Goal: Task Accomplishment & Management: Manage account settings

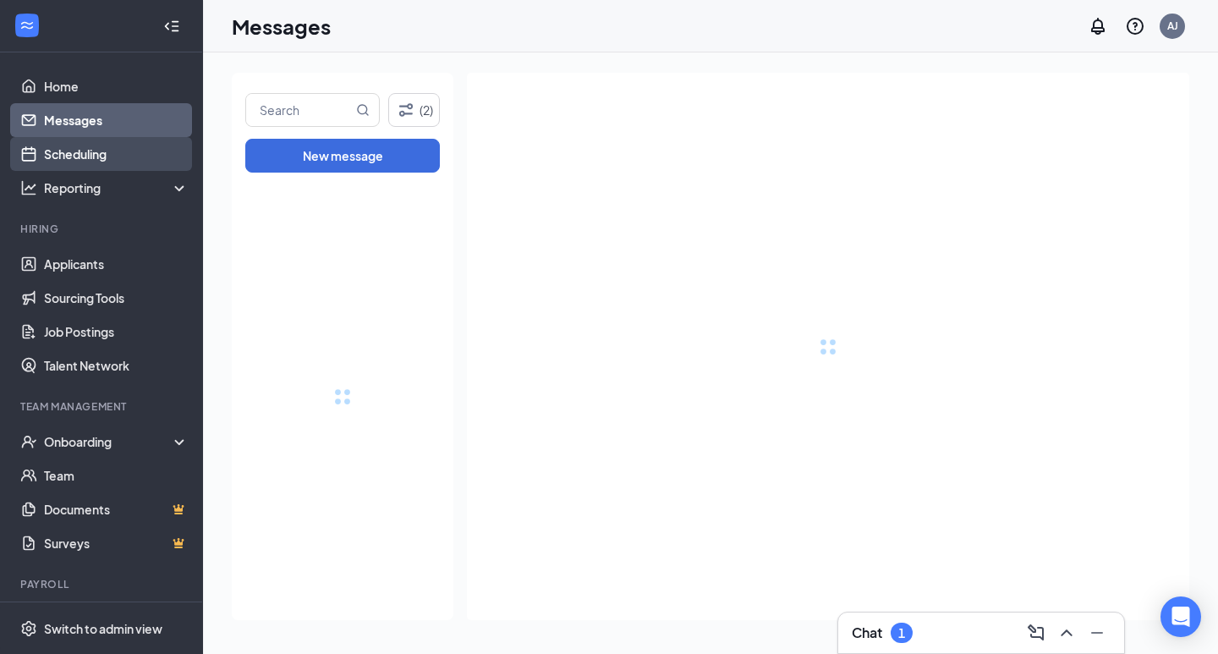
click at [129, 151] on link "Scheduling" at bounding box center [116, 154] width 145 height 34
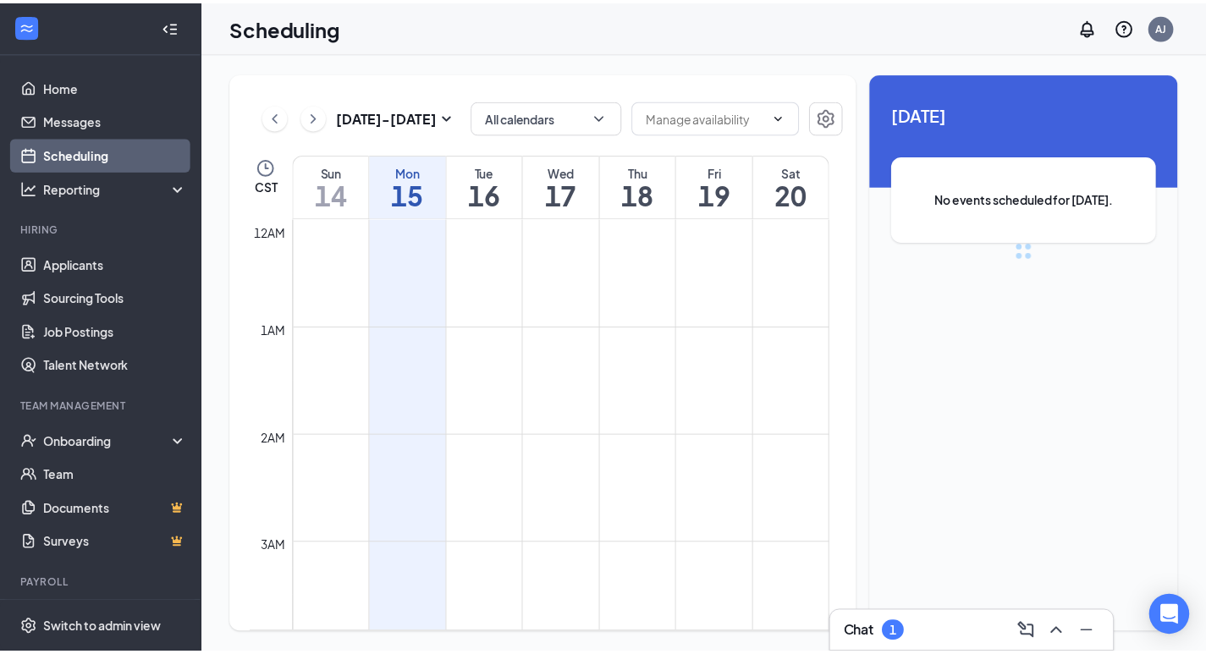
scroll to position [832, 0]
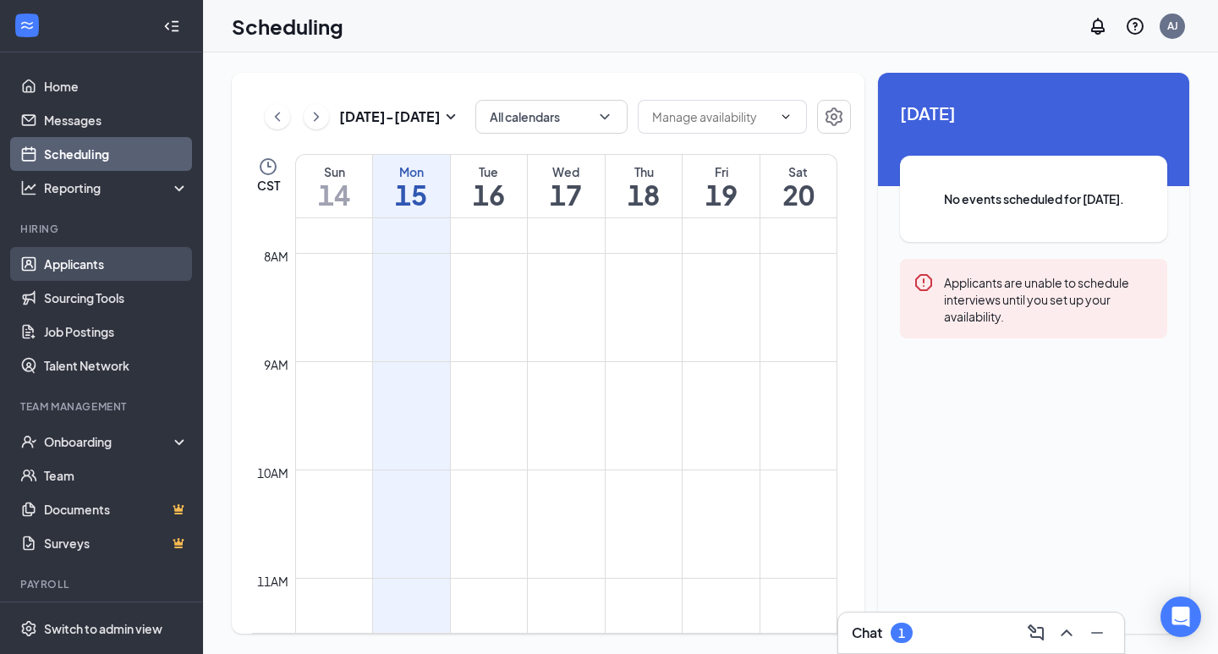
click at [101, 265] on link "Applicants" at bounding box center [116, 264] width 145 height 34
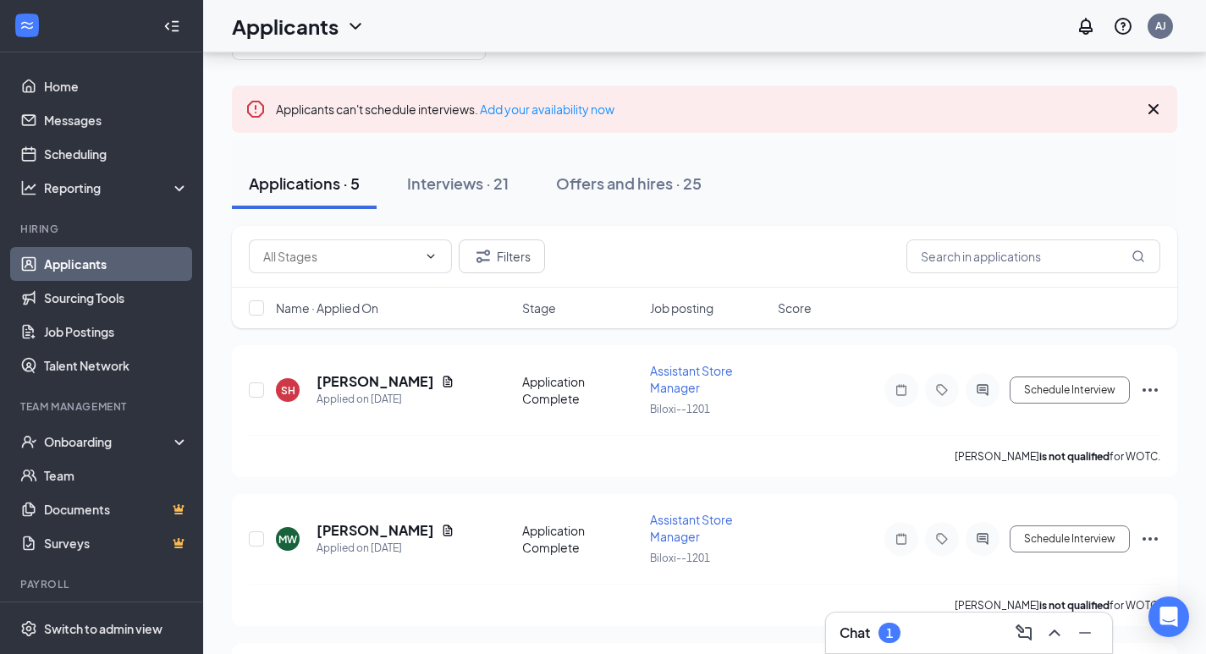
scroll to position [15, 0]
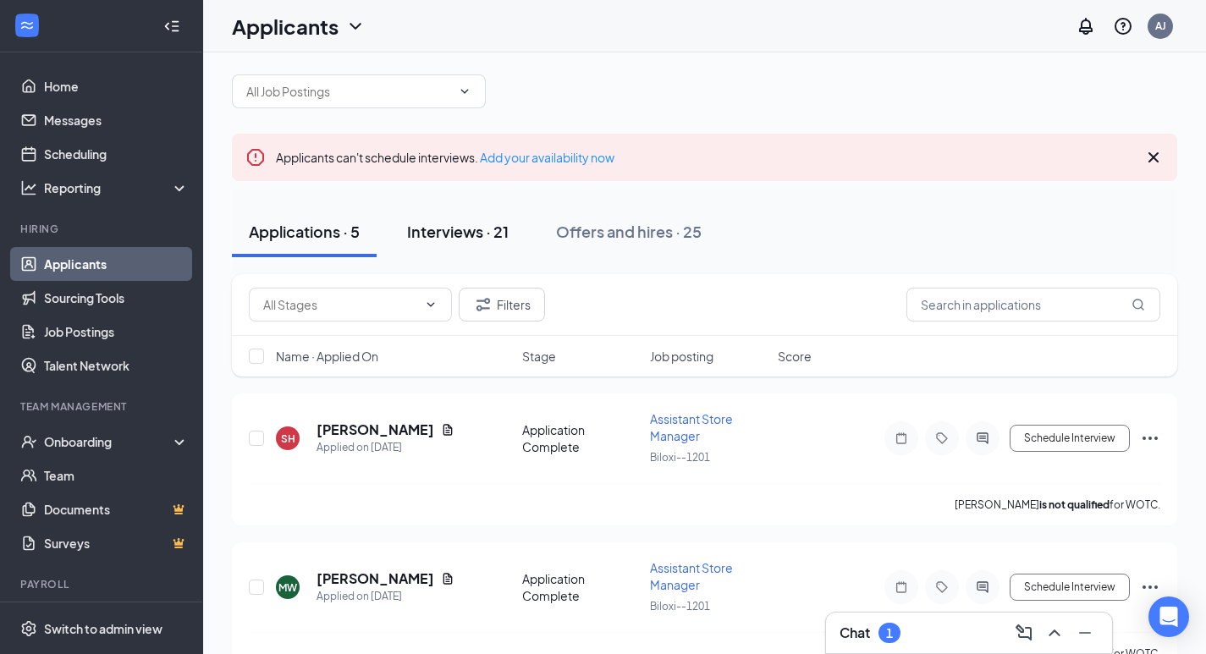
click at [430, 234] on div "Interviews · 21" at bounding box center [458, 231] width 102 height 21
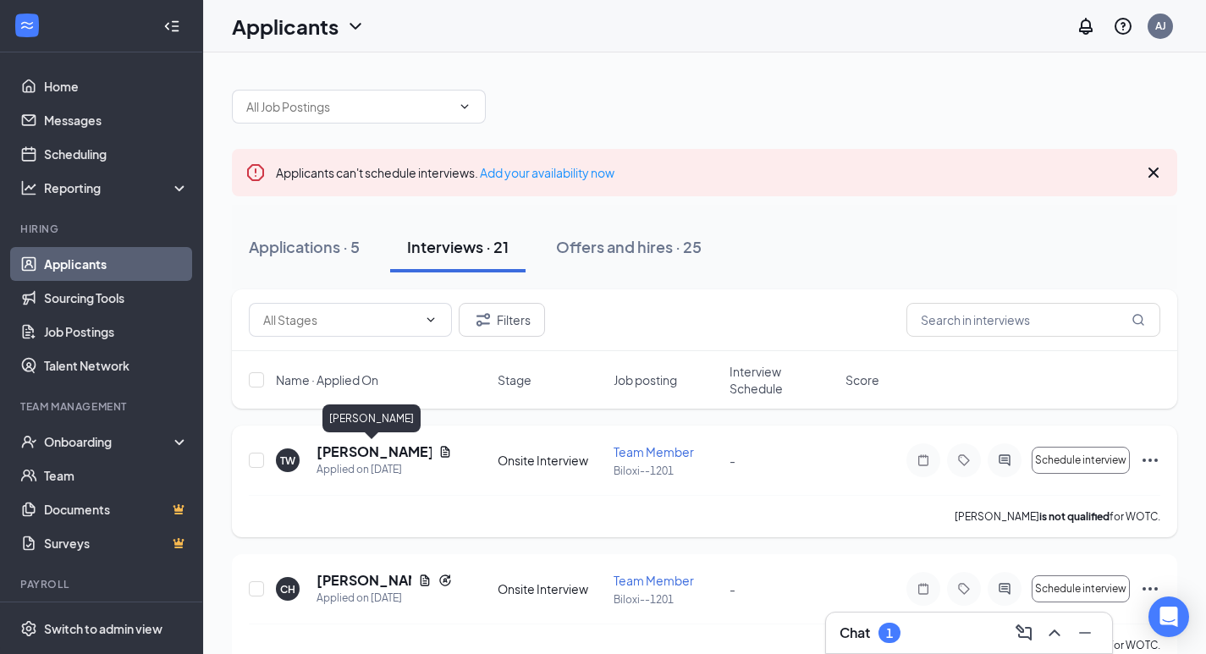
click at [369, 451] on h5 "[PERSON_NAME]" at bounding box center [373, 451] width 115 height 19
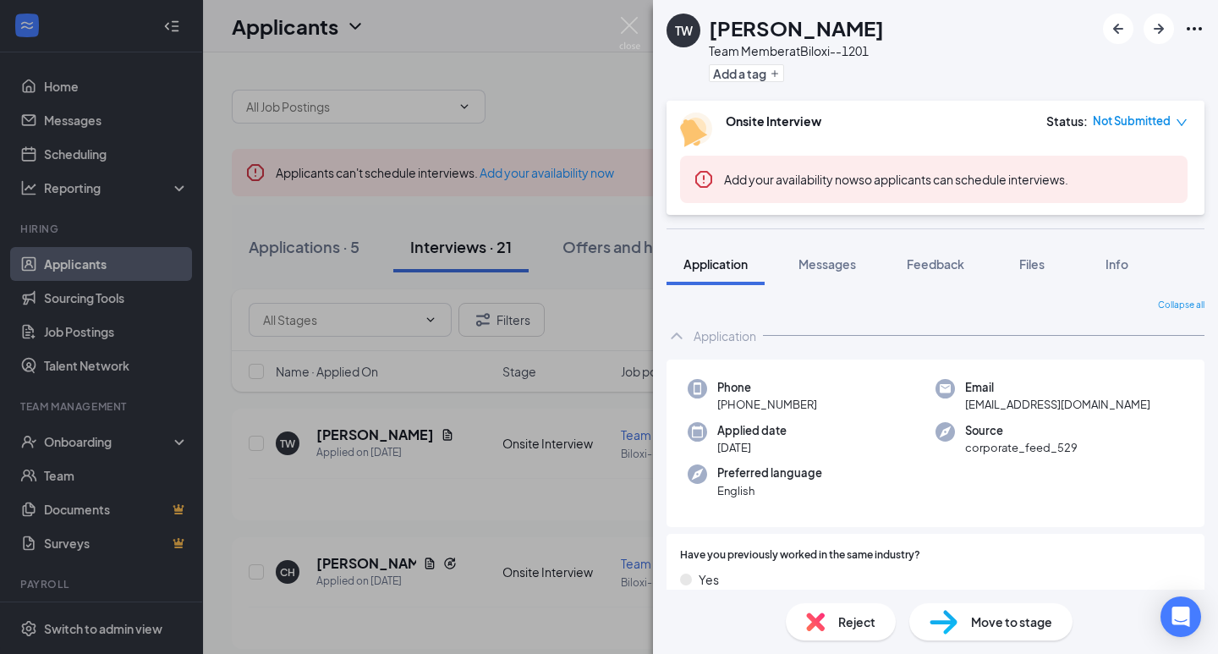
click at [1129, 124] on span "Not Submitted" at bounding box center [1132, 121] width 78 height 17
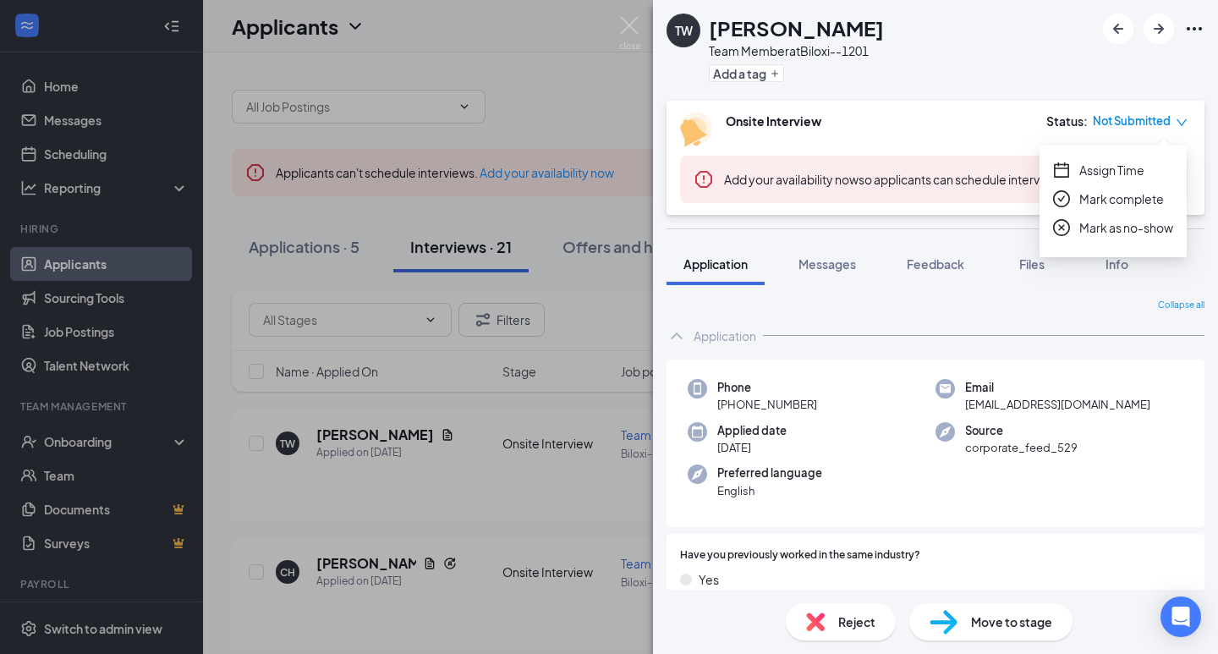
click at [1142, 173] on span "Assign Time" at bounding box center [1111, 170] width 65 height 19
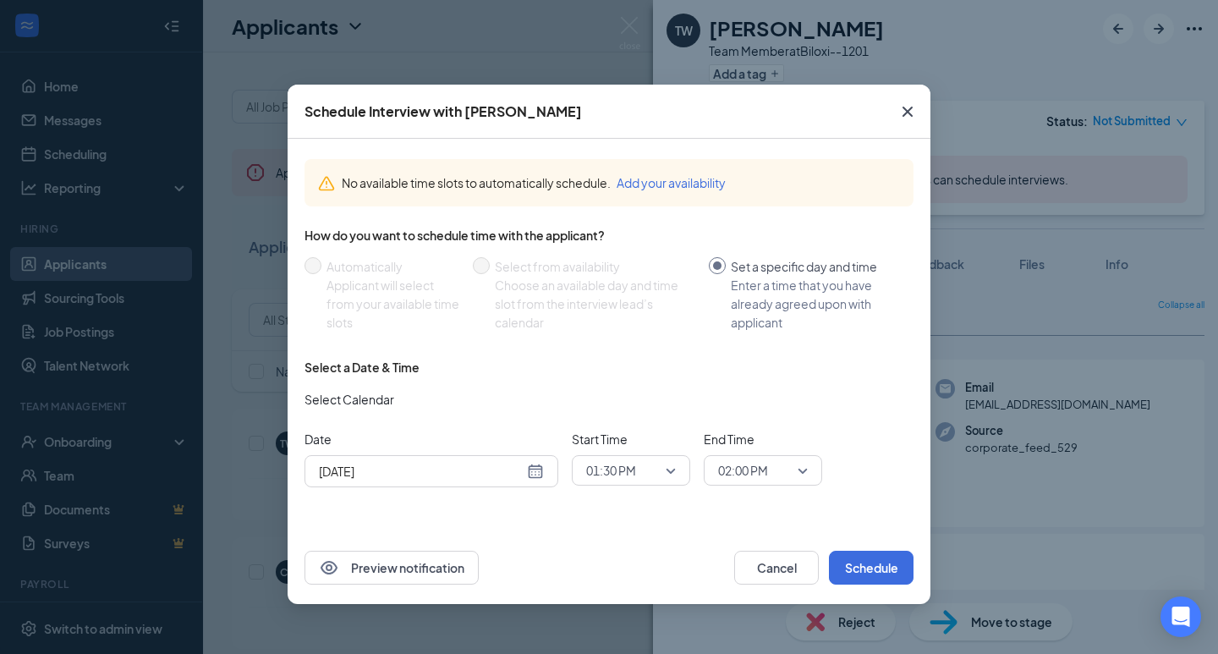
click at [536, 475] on div "[DATE]" at bounding box center [431, 471] width 225 height 19
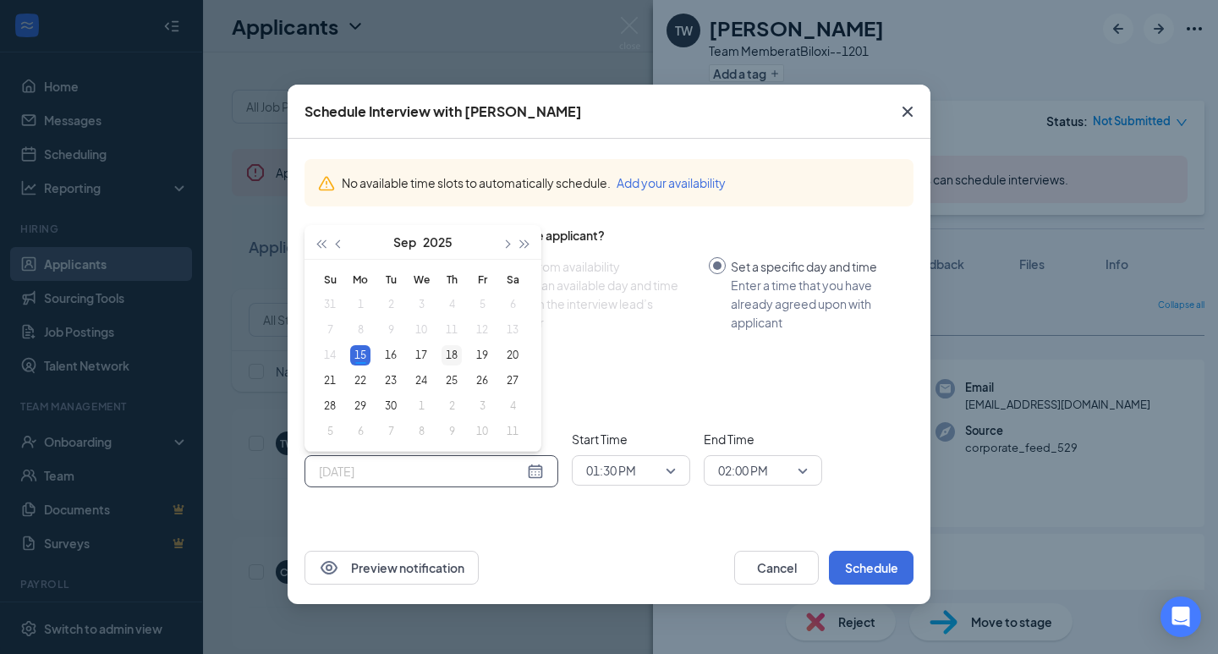
type input "[DATE]"
click at [449, 356] on div "18" at bounding box center [452, 355] width 20 height 20
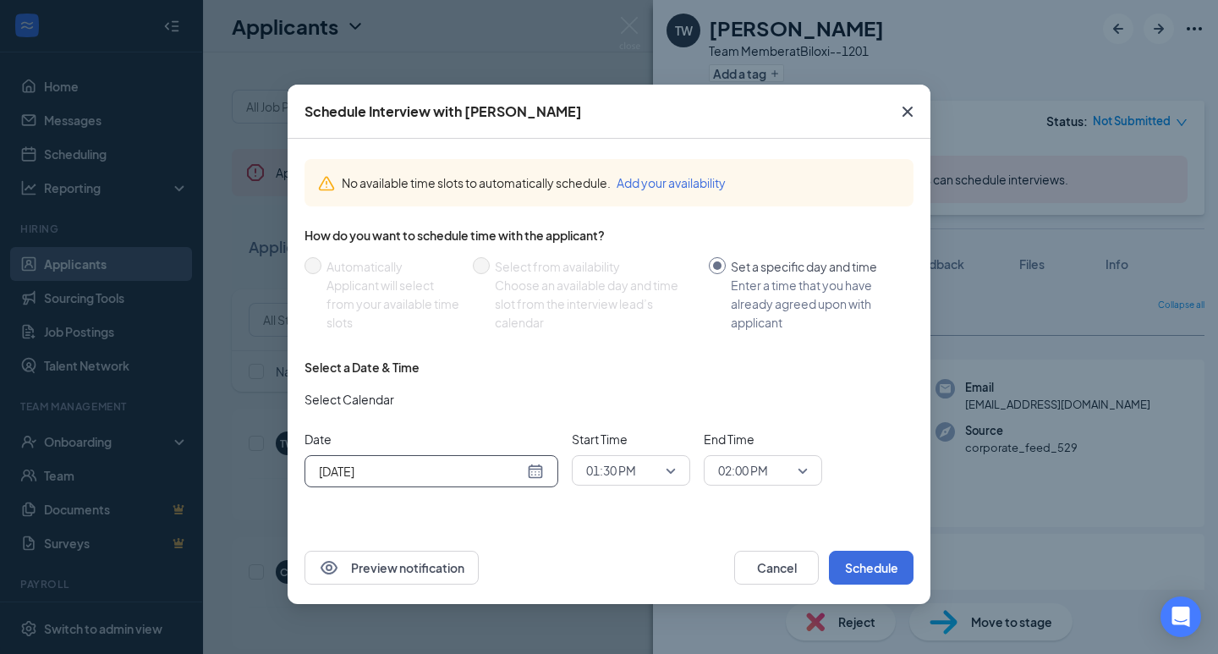
click at [670, 474] on span "01:30 PM" at bounding box center [631, 470] width 90 height 25
click at [657, 434] on span "02:00 PM" at bounding box center [630, 435] width 91 height 19
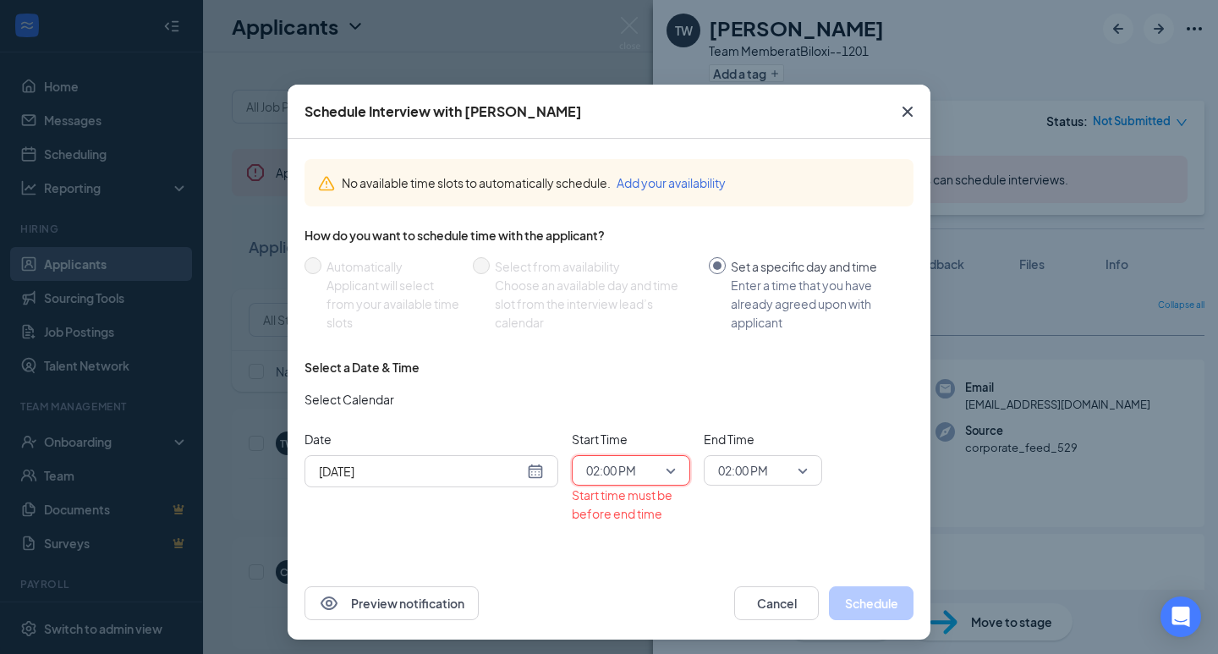
click at [798, 471] on span "02:00 PM" at bounding box center [763, 470] width 90 height 25
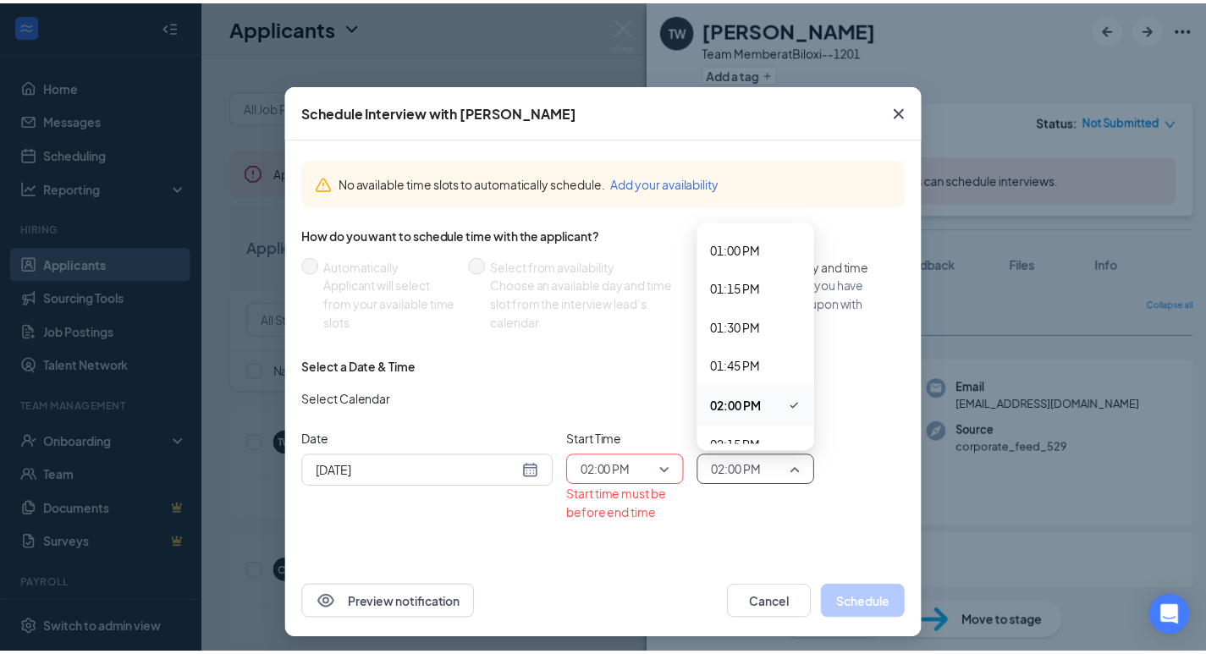
scroll to position [2037, 0]
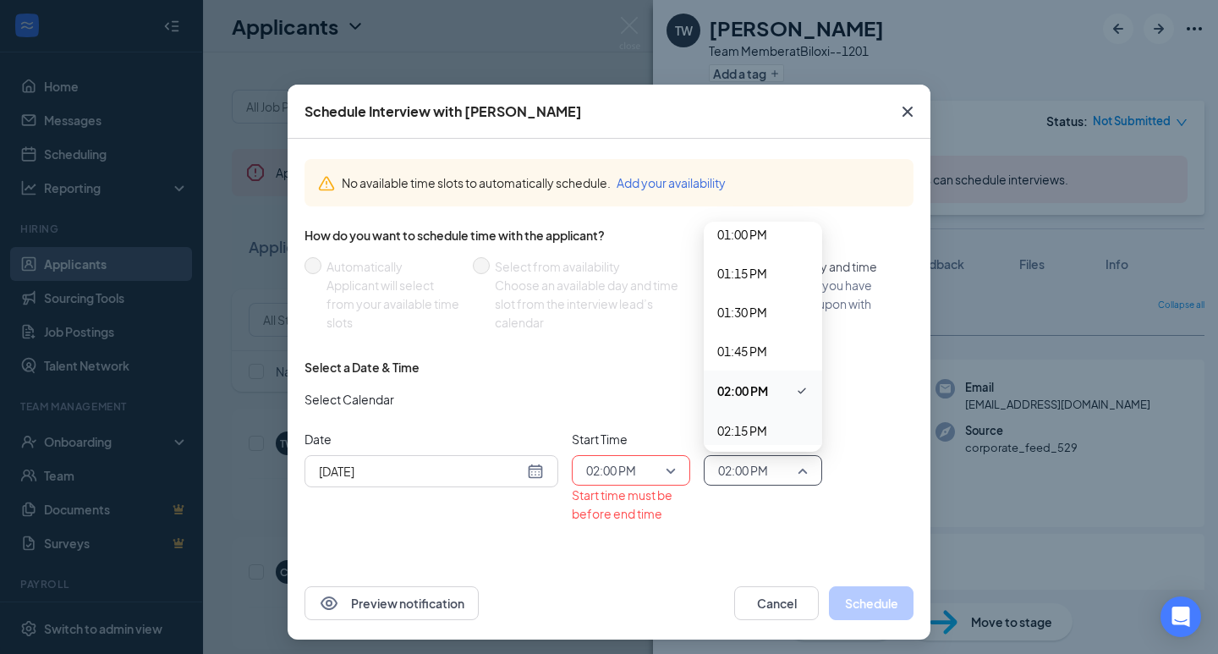
click at [794, 439] on div "02:15 PM" at bounding box center [763, 430] width 118 height 39
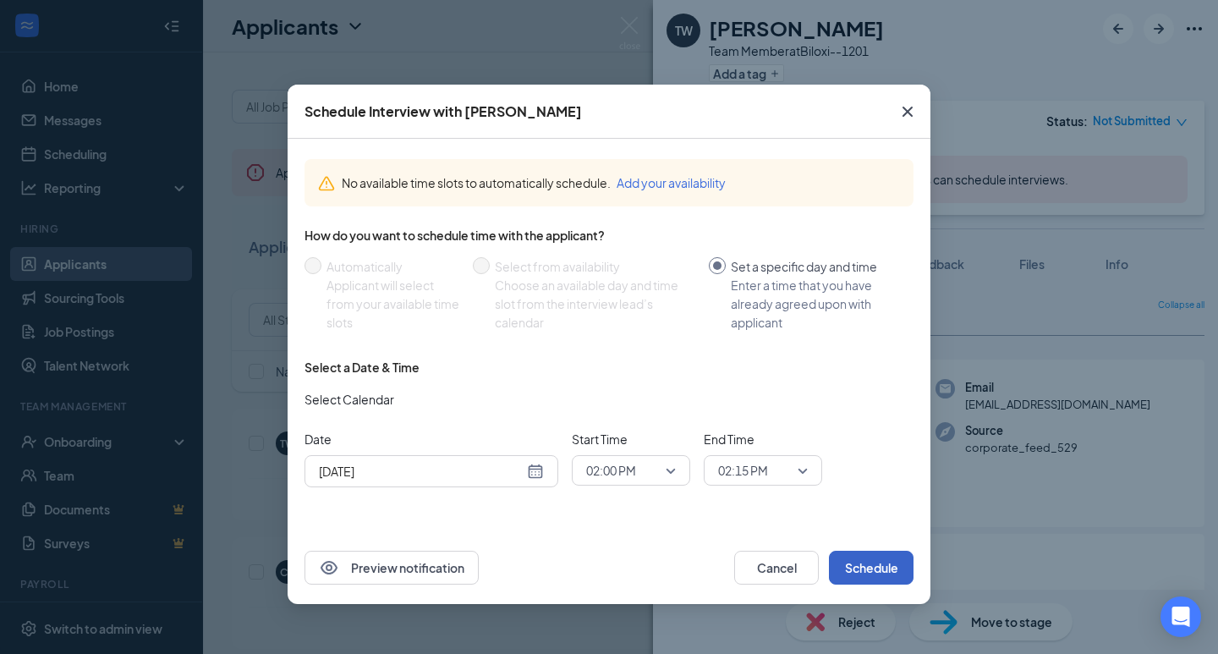
click at [865, 564] on button "Schedule" at bounding box center [871, 568] width 85 height 34
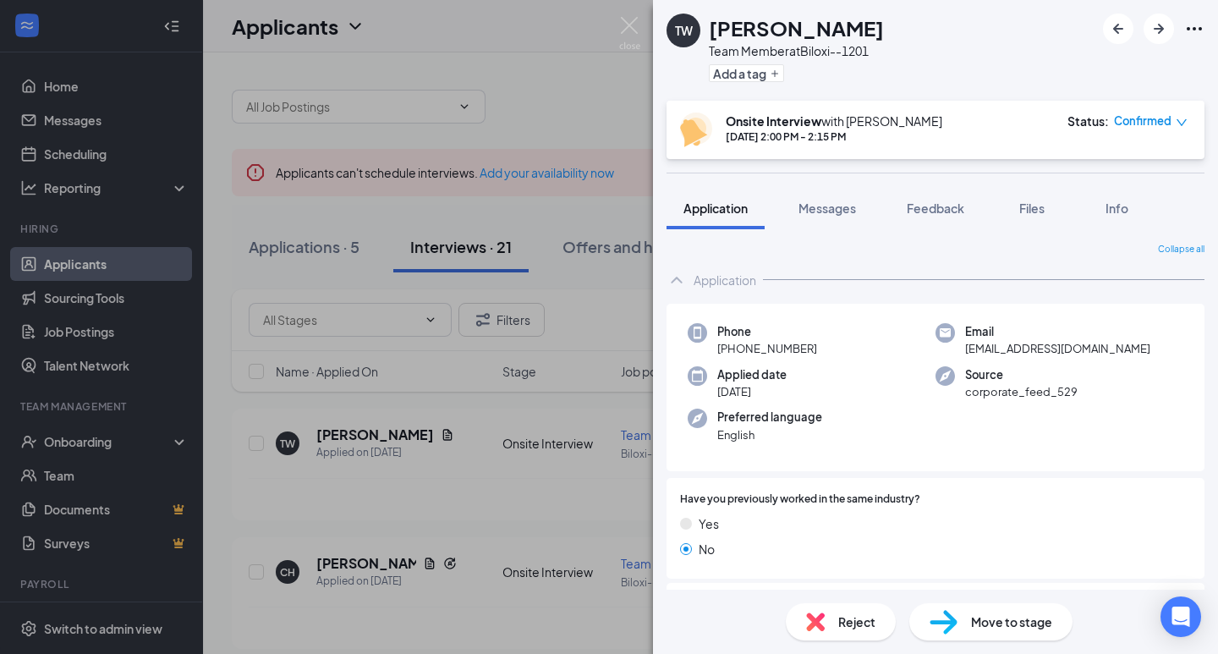
click at [640, 26] on div "TW [PERSON_NAME] Team Member at [GEOGRAPHIC_DATA]--1201 Add a tag Onsite Interv…" at bounding box center [609, 327] width 1218 height 654
